Goal: Complete application form

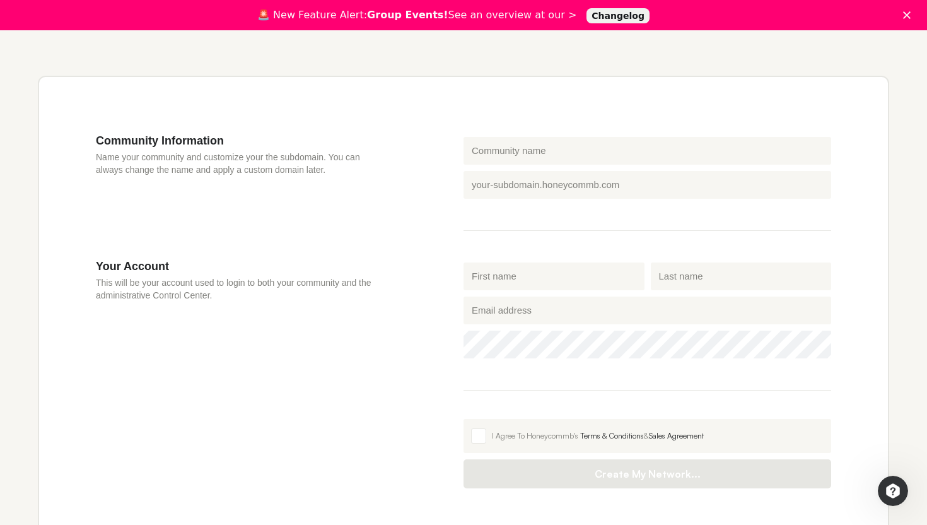
scroll to position [363, 0]
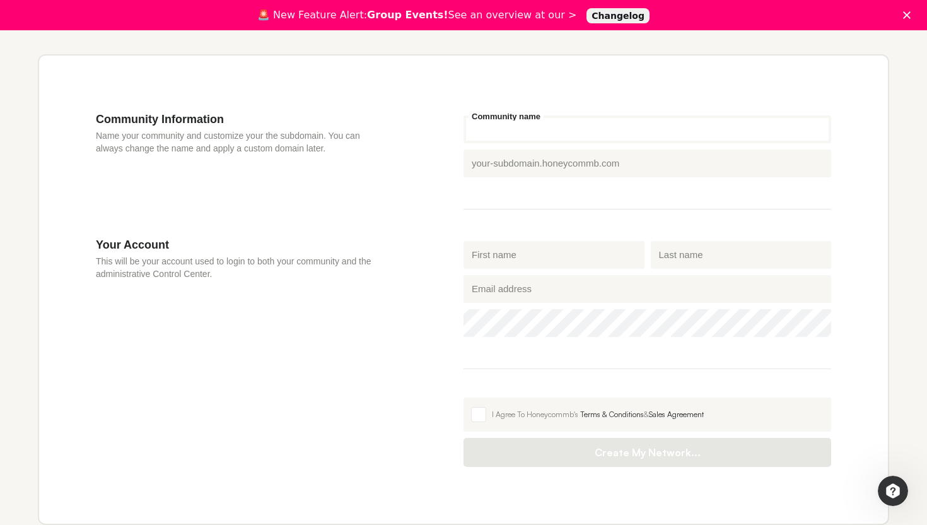
click at [624, 121] on input "Community name" at bounding box center [648, 129] width 368 height 28
type input "ع"
type input "u"
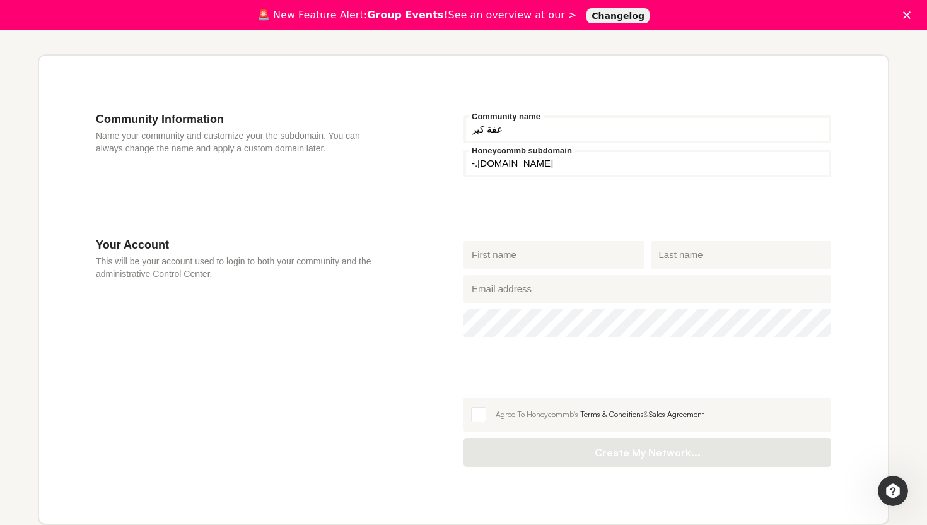
type input "عفة كير"
click at [478, 167] on input "Honeycommb subdomain" at bounding box center [648, 164] width 368 height 28
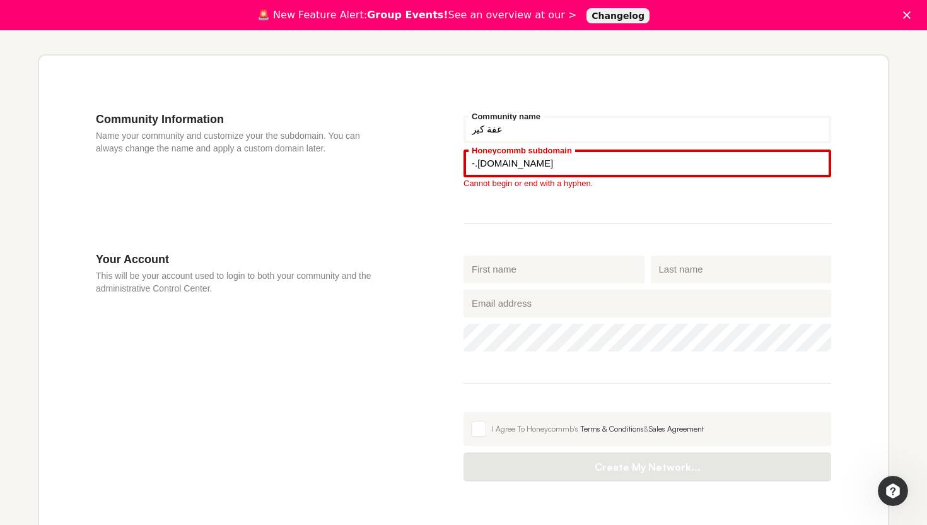
type input "-"
type input "ث"
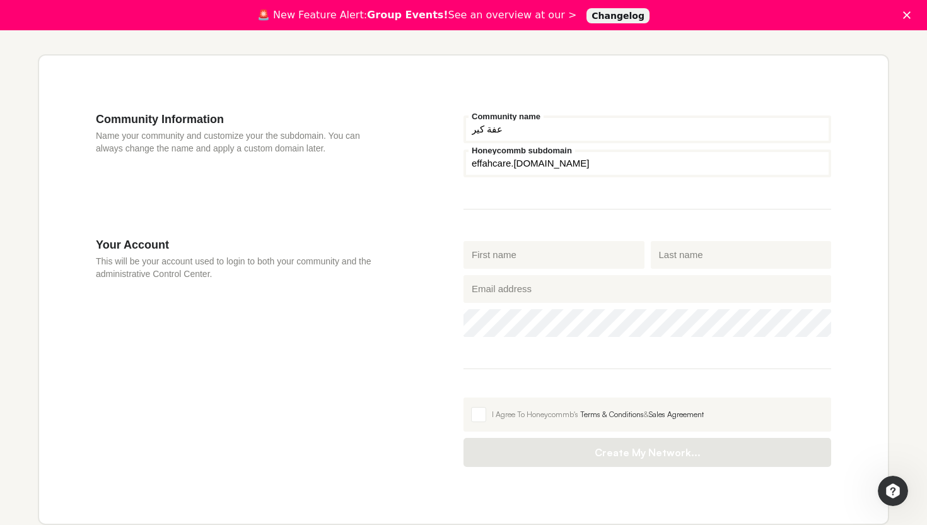
type input "effahcare"
click at [515, 265] on input "First name" at bounding box center [554, 255] width 181 height 28
type input "Effah"
click at [668, 255] on input "Last name" at bounding box center [741, 255] width 181 height 28
type input "Care"
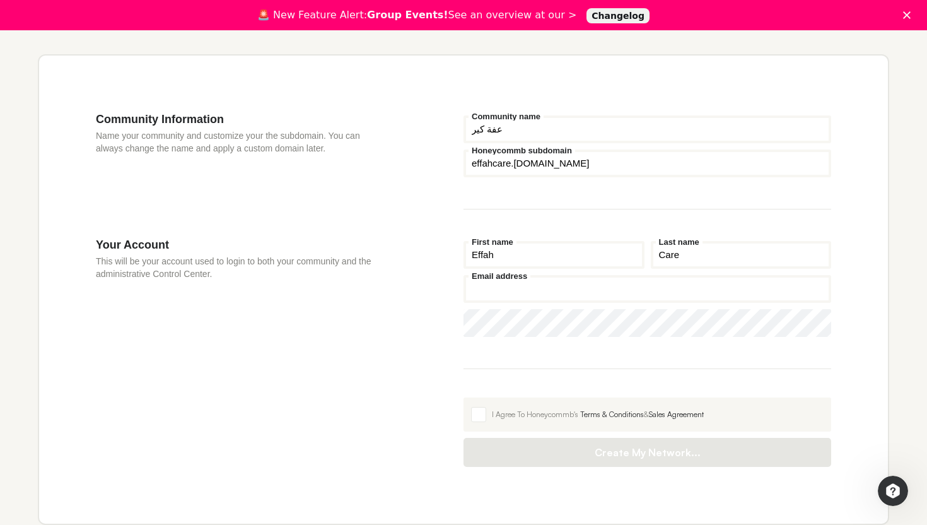
click at [663, 287] on input "Email address" at bounding box center [648, 289] width 368 height 28
type input "[EMAIL_ADDRESS][DOMAIN_NAME]"
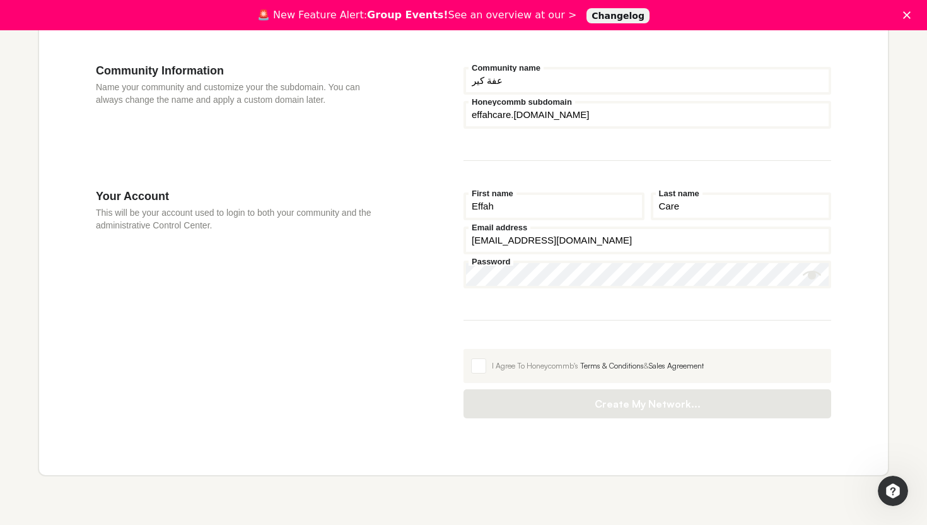
scroll to position [457, 0]
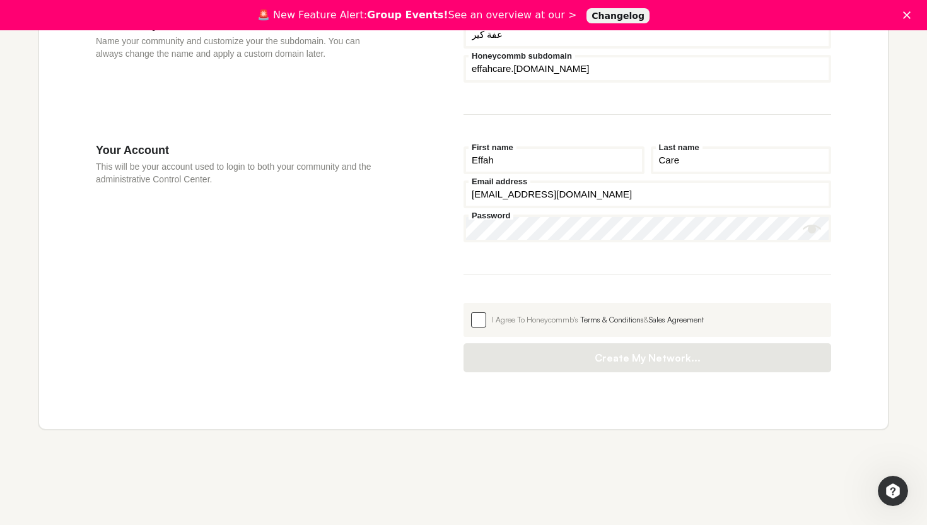
click at [481, 326] on span at bounding box center [478, 319] width 15 height 15
click at [464, 303] on input "I Agree To Honeycommb's Terms & Conditions & Sales Agreement" at bounding box center [464, 303] width 0 height 0
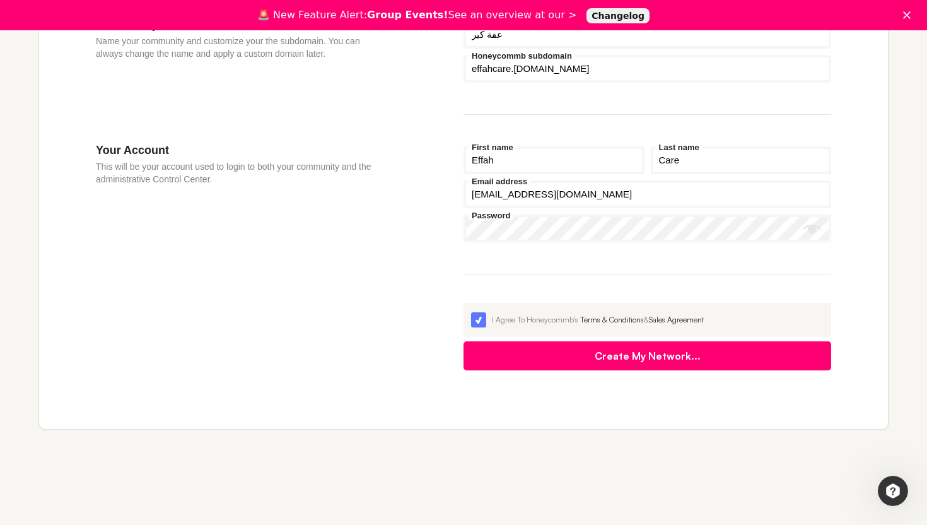
click at [544, 360] on button "Create My Network..." at bounding box center [648, 355] width 368 height 29
